Goal: Information Seeking & Learning: Check status

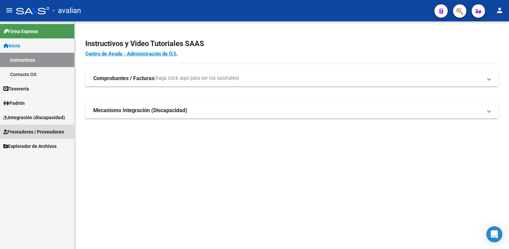
click at [47, 130] on span "Prestadores / Proveedores" at bounding box center [33, 131] width 61 height 7
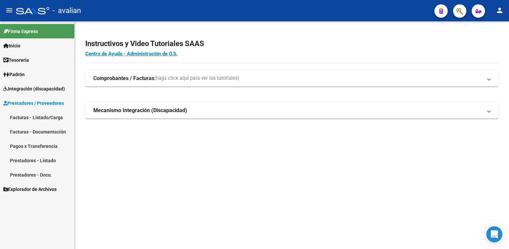
click at [43, 134] on link "Facturas - Documentación" at bounding box center [37, 131] width 74 height 14
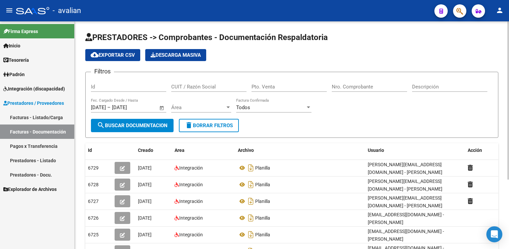
click at [117, 89] on div "Id" at bounding box center [128, 84] width 75 height 14
paste input "27238033727"
type input "27238033727"
click at [191, 109] on span "Área" at bounding box center [198, 107] width 54 height 6
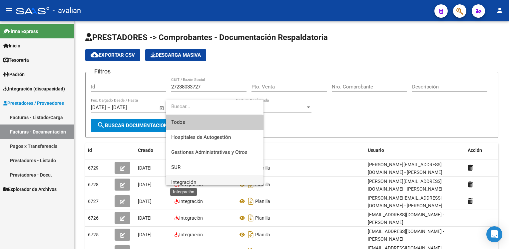
click at [183, 179] on span "Integración" at bounding box center [183, 182] width 25 height 6
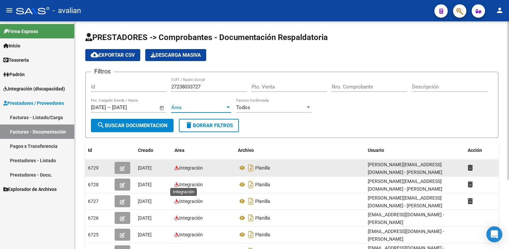
scroll to position [4, 0]
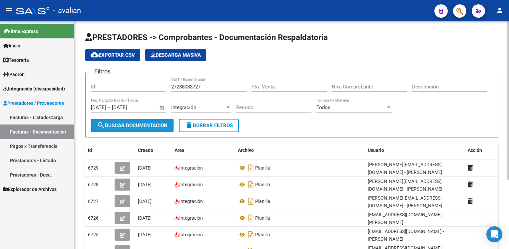
click at [139, 123] on span "search Buscar Documentacion" at bounding box center [132, 125] width 71 height 6
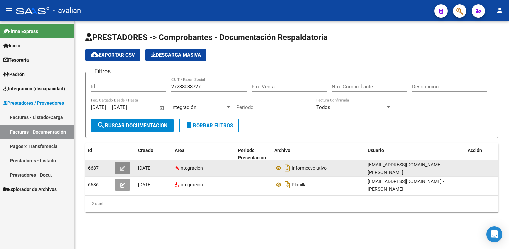
click at [123, 166] on icon "button" at bounding box center [122, 168] width 5 height 5
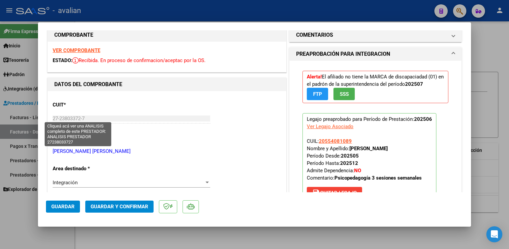
scroll to position [0, 0]
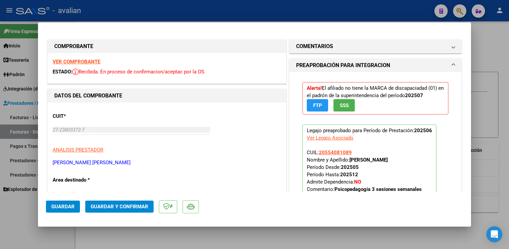
click at [76, 59] on strong "VER COMPROBANTE" at bounding box center [77, 62] width 48 height 6
click at [191, 8] on div at bounding box center [254, 124] width 509 height 249
type input "$ 0,00"
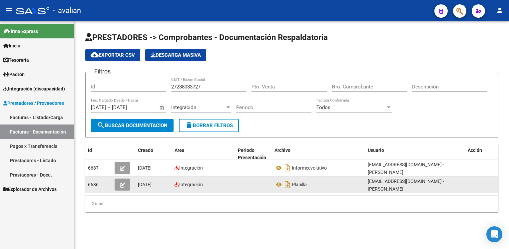
click at [122, 182] on icon "button" at bounding box center [122, 184] width 5 height 5
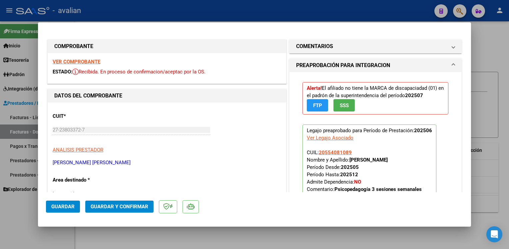
click at [75, 61] on strong "VER COMPROBANTE" at bounding box center [77, 62] width 48 height 6
click at [235, 19] on div at bounding box center [254, 124] width 509 height 249
type input "$ 0,00"
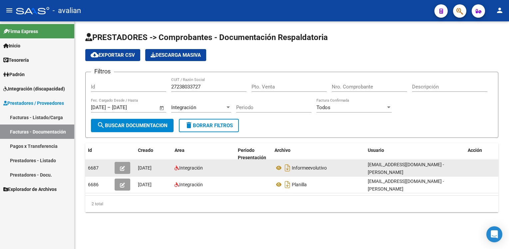
click at [125, 167] on button "button" at bounding box center [123, 168] width 16 height 12
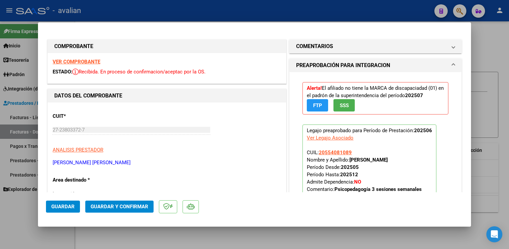
click at [380, 11] on div at bounding box center [254, 124] width 509 height 249
type input "$ 0,00"
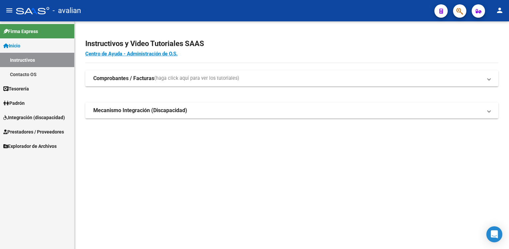
click at [25, 129] on span "Prestadores / Proveedores" at bounding box center [33, 131] width 61 height 7
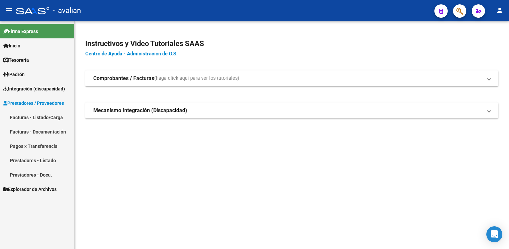
click at [32, 130] on link "Facturas - Documentación" at bounding box center [37, 131] width 74 height 14
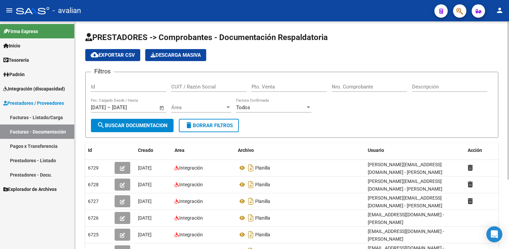
click at [119, 83] on div "Id" at bounding box center [128, 84] width 75 height 14
paste input "51220867"
drag, startPoint x: 205, startPoint y: 82, endPoint x: 161, endPoint y: 91, distance: 44.8
click at [161, 91] on div "Filtros Id 51220867 CUIT / Razón Social Pto. Venta Nro. Comprobante Descripción…" at bounding box center [292, 97] width 402 height 41
drag, startPoint x: 161, startPoint y: 91, endPoint x: 128, endPoint y: 92, distance: 33.0
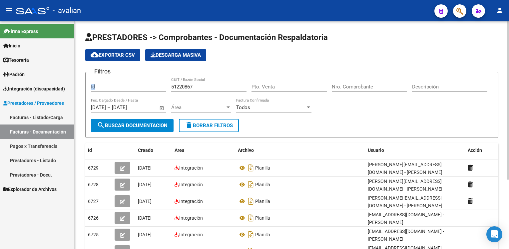
click at [128, 92] on div "Id" at bounding box center [128, 87] width 75 height 21
click at [126, 90] on div "Id" at bounding box center [128, 84] width 75 height 14
paste input "23380831074"
type input "23380831074"
type input "1"
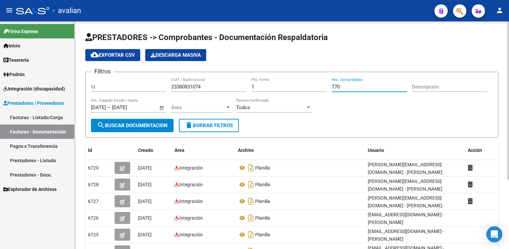
type input "770"
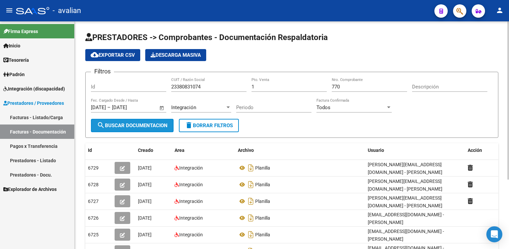
click at [108, 124] on span "search Buscar Documentacion" at bounding box center [132, 125] width 71 height 6
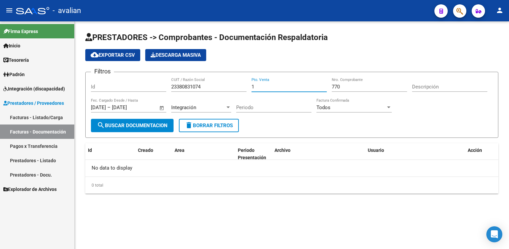
drag, startPoint x: 251, startPoint y: 89, endPoint x: 235, endPoint y: 93, distance: 16.5
click at [235, 93] on div "Filtros Id 23380831074 CUIT / Razón Social 1 Pto. Venta 770 Nro. Comprobante De…" at bounding box center [292, 97] width 402 height 41
click at [31, 91] on span "Integración (discapacidad)" at bounding box center [34, 88] width 62 height 7
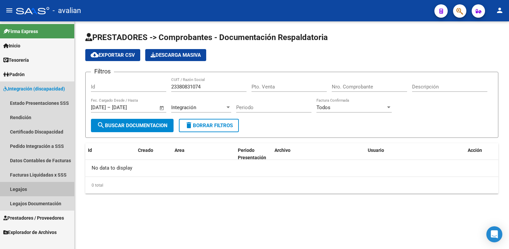
click at [24, 186] on link "Legajos" at bounding box center [37, 189] width 74 height 14
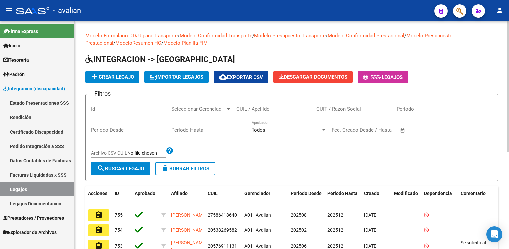
click at [111, 109] on input "Id" at bounding box center [128, 109] width 75 height 6
paste input "27512208679"
type input "27512208679"
click at [106, 166] on span "search Buscar Legajo" at bounding box center [120, 168] width 47 height 6
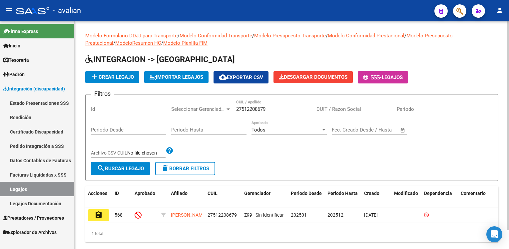
scroll to position [20, 0]
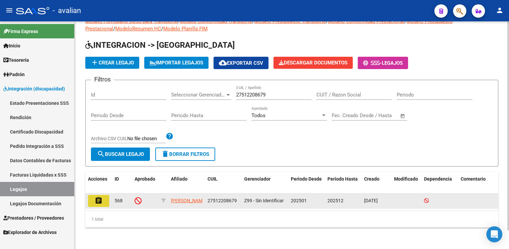
click at [103, 195] on button "assignment" at bounding box center [98, 201] width 21 height 12
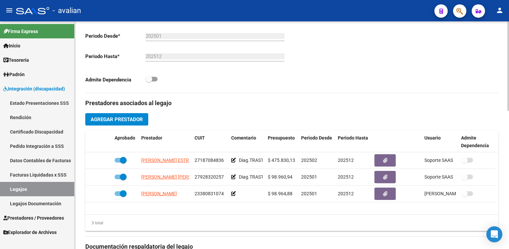
scroll to position [200, 0]
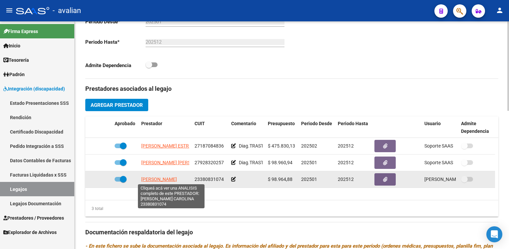
click at [161, 179] on span "SOLANA REBECA CAROLINA" at bounding box center [159, 178] width 36 height 5
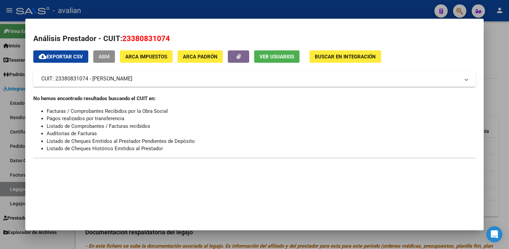
click at [110, 57] on span "ABM" at bounding box center [104, 57] width 11 height 6
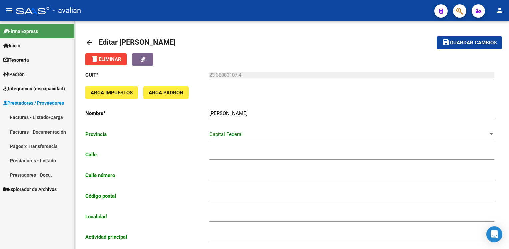
type input "BILLINGHURST"
type input "2380"
type input "1425"
type input "CABA"
type input "855000"
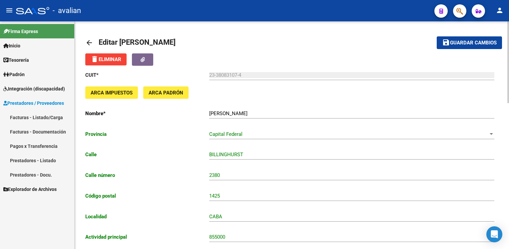
click at [87, 42] on mat-icon "arrow_back" at bounding box center [89, 43] width 8 height 8
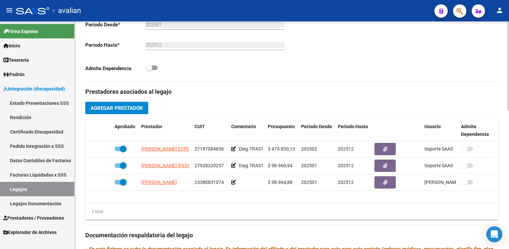
scroll to position [200, 0]
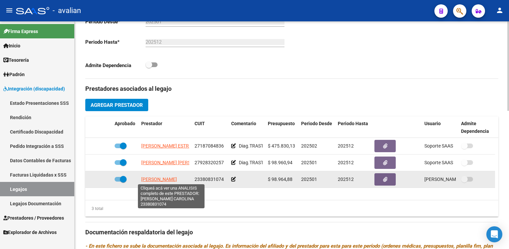
click at [152, 178] on span "SOLANA REBECA CAROLINA" at bounding box center [159, 178] width 36 height 5
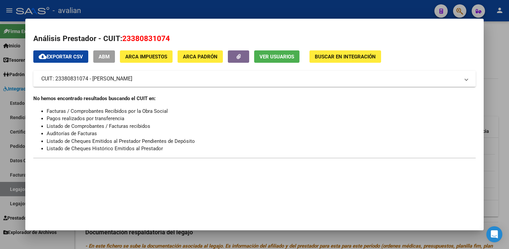
click at [209, 53] on span "ARCA Padrón" at bounding box center [200, 56] width 35 height 6
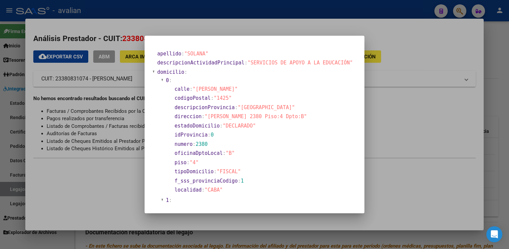
click at [125, 67] on div at bounding box center [254, 124] width 509 height 249
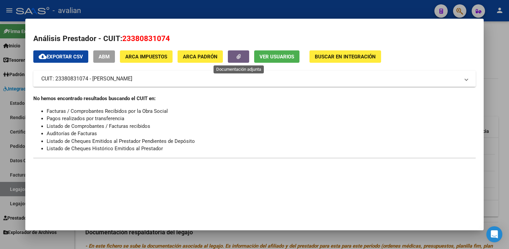
click at [235, 55] on button "button" at bounding box center [238, 56] width 21 height 12
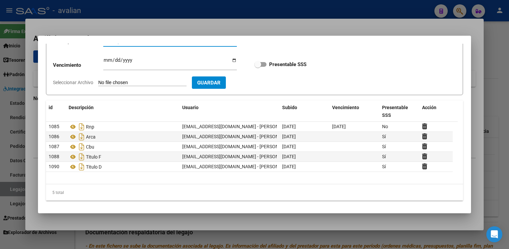
scroll to position [51, 0]
click at [140, 31] on div at bounding box center [254, 124] width 509 height 249
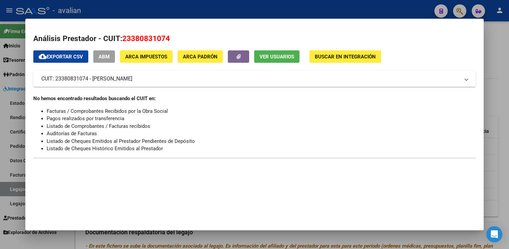
click at [54, 14] on div at bounding box center [254, 124] width 509 height 249
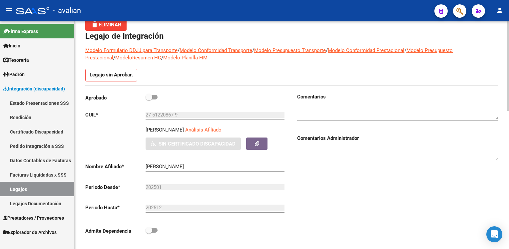
scroll to position [0, 0]
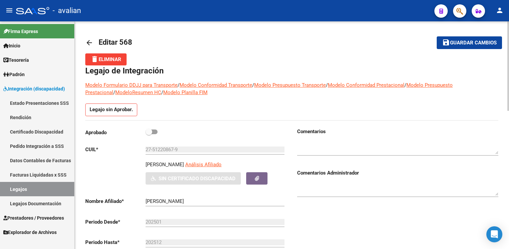
click at [90, 44] on mat-icon "arrow_back" at bounding box center [89, 43] width 8 height 8
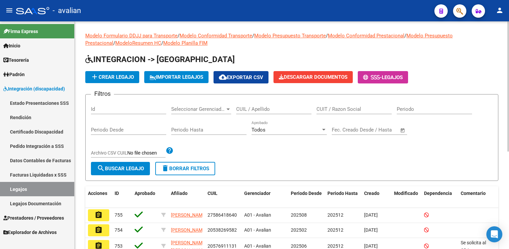
scroll to position [33, 0]
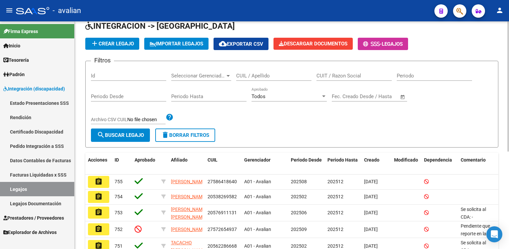
click at [122, 75] on input "Id" at bounding box center [128, 76] width 75 height 6
paste input "27512208679"
type input "27512208679"
click at [113, 134] on span "search Buscar Legajo" at bounding box center [120, 135] width 47 height 6
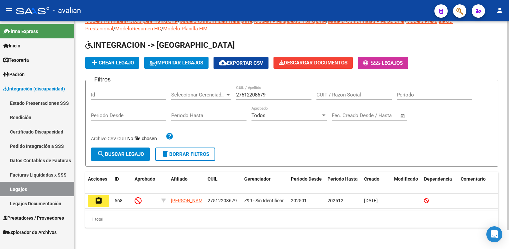
scroll to position [20, 0]
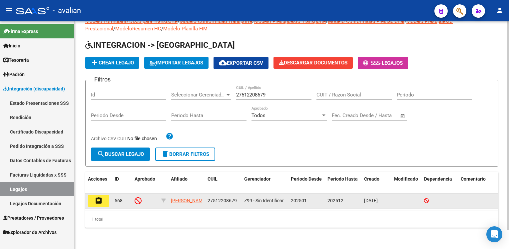
click at [137, 197] on icon at bounding box center [138, 200] width 7 height 7
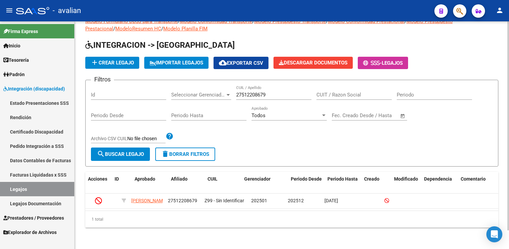
scroll to position [0, 0]
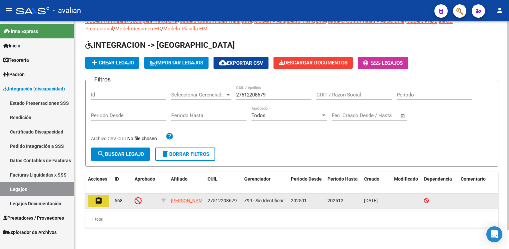
click at [101, 196] on mat-icon "assignment" at bounding box center [99, 200] width 8 height 8
